Goal: Transaction & Acquisition: Subscribe to service/newsletter

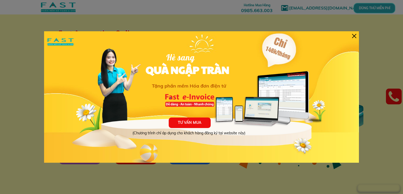
click at [356, 36] on div at bounding box center [354, 36] width 4 height 4
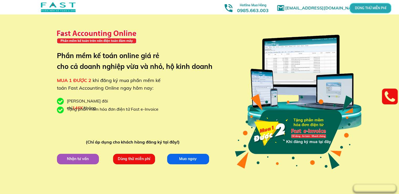
click at [146, 160] on p "Dùng thử miễn phí" at bounding box center [134, 158] width 42 height 10
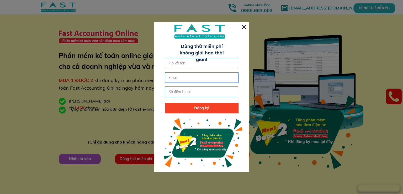
click at [206, 62] on input "text" at bounding box center [201, 63] width 69 height 10
click at [244, 27] on div at bounding box center [244, 27] width 4 height 4
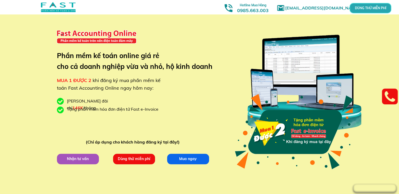
click at [190, 160] on p "Mua ngay" at bounding box center [188, 158] width 45 height 11
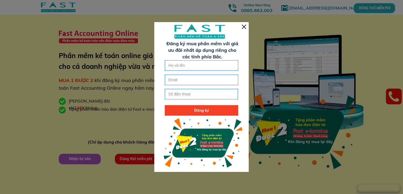
click at [245, 27] on div at bounding box center [244, 27] width 4 height 4
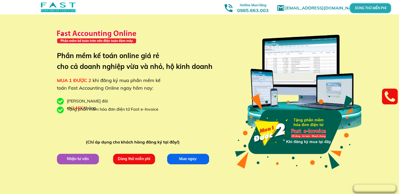
click at [202, 164] on p "Mua ngay" at bounding box center [187, 158] width 43 height 11
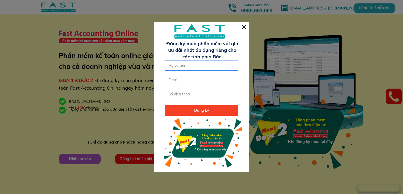
click at [244, 28] on div at bounding box center [244, 27] width 4 height 4
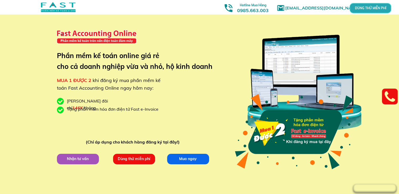
click at [130, 160] on p "Dùng thử miễn phí" at bounding box center [134, 158] width 43 height 10
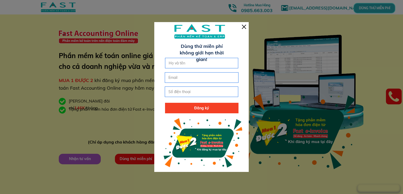
click at [183, 61] on input "text" at bounding box center [201, 63] width 69 height 10
type input "[PERSON_NAME]"
click at [212, 77] on input "email" at bounding box center [201, 77] width 69 height 10
click at [192, 91] on input "tel" at bounding box center [201, 92] width 69 height 10
paste input "0898.120.666"
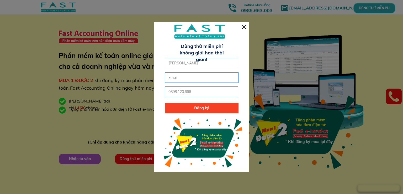
click at [178, 92] on input "0898.120.666" at bounding box center [201, 92] width 69 height 10
click at [186, 93] on input "0898120.666" at bounding box center [201, 92] width 69 height 10
type input "0898120666"
click at [186, 76] on input "email" at bounding box center [201, 77] width 69 height 10
click at [199, 76] on input "email" at bounding box center [201, 77] width 69 height 10
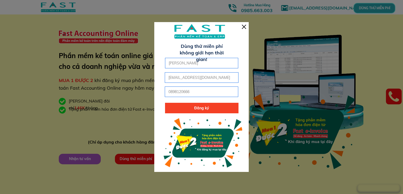
type input "[EMAIL_ADDRESS][DOMAIN_NAME]"
click at [203, 108] on p "Đăng ký" at bounding box center [201, 108] width 73 height 10
